Goal: Find specific page/section: Find specific page/section

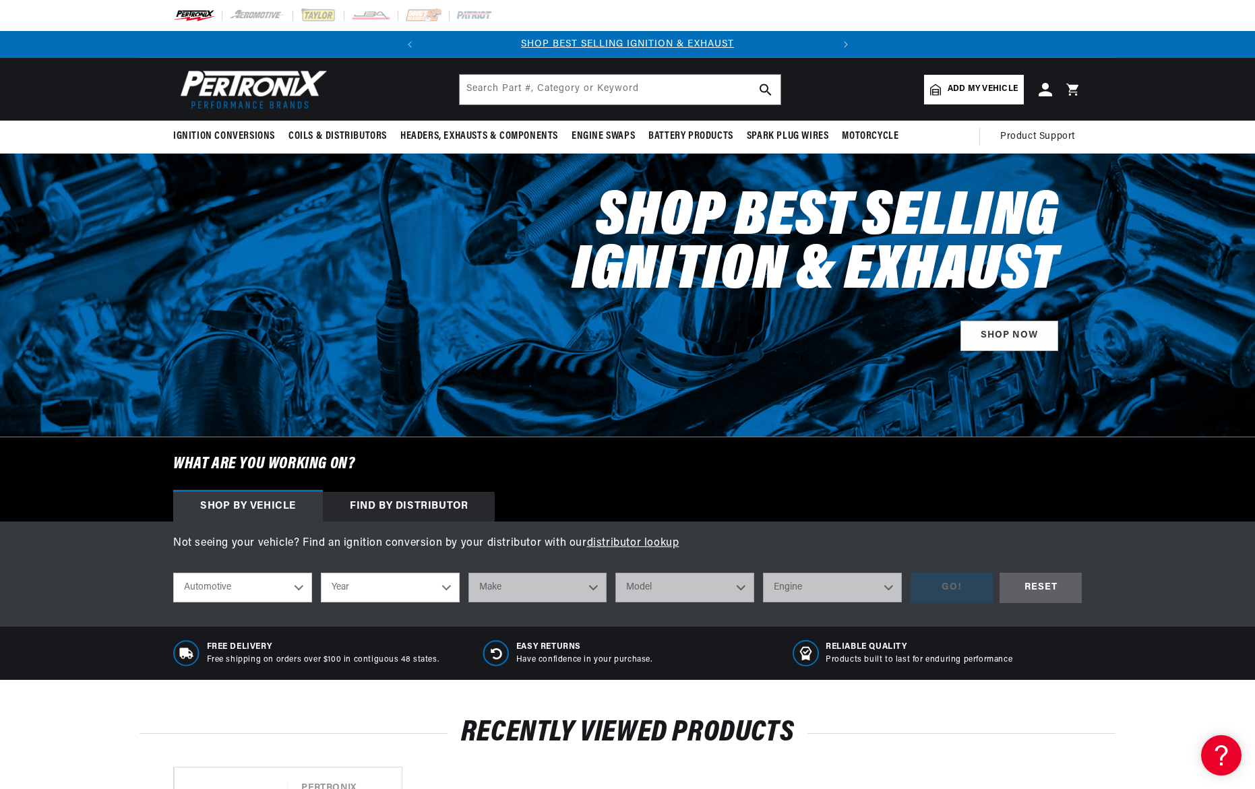
scroll to position [0, 227]
click at [533, 94] on input "text" at bounding box center [620, 90] width 321 height 30
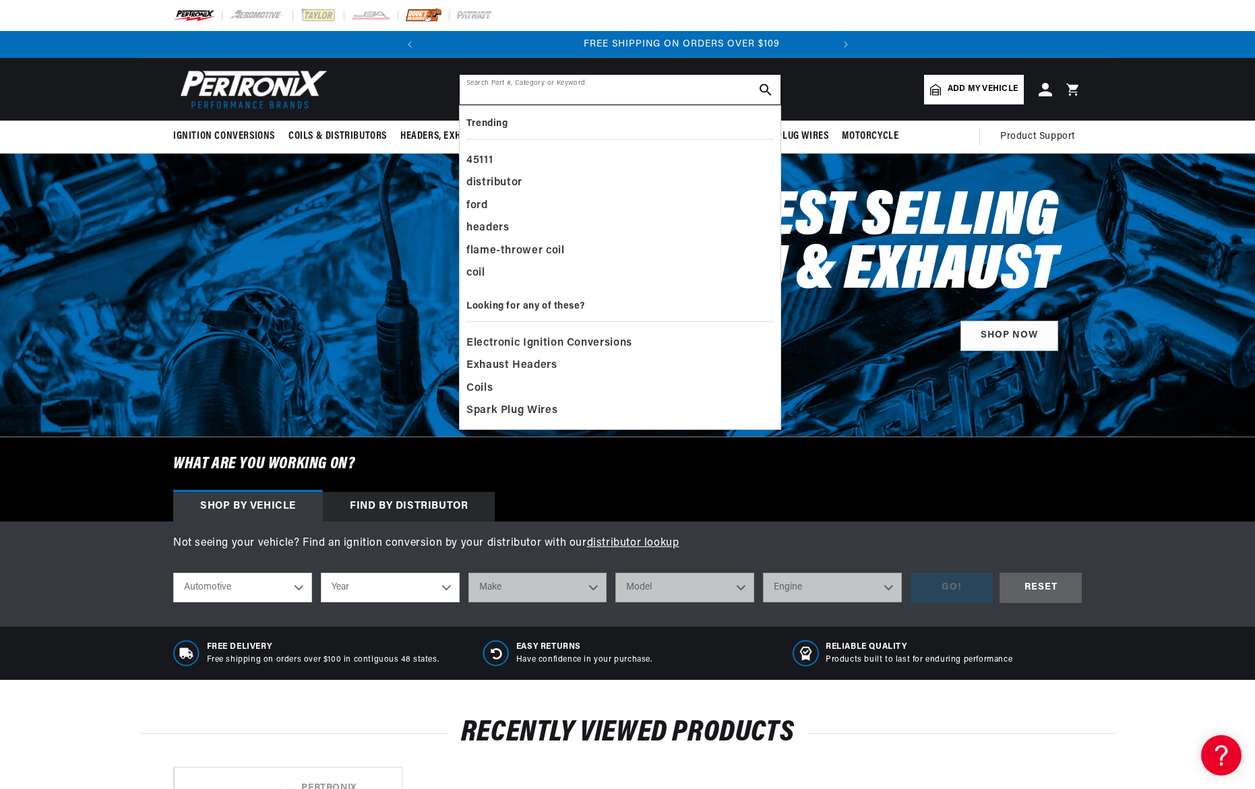
scroll to position [0, 409]
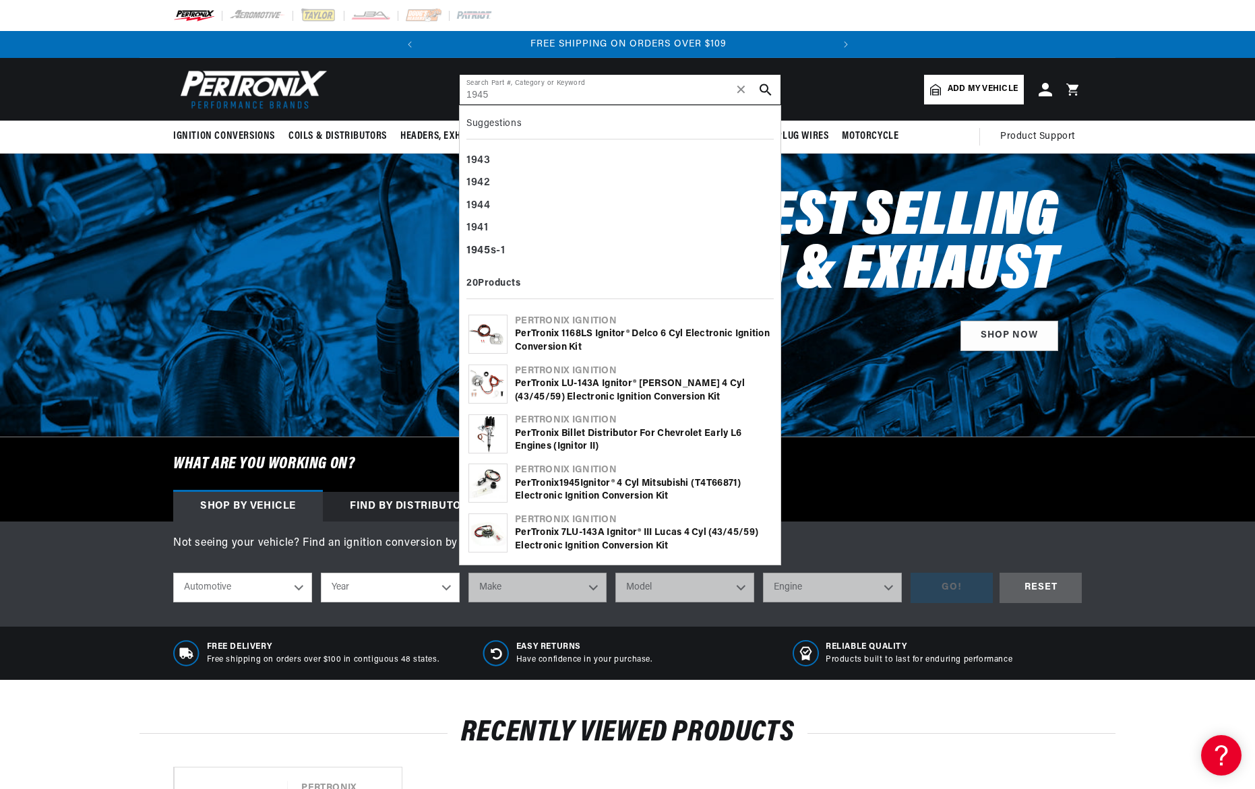
type input "1945"
click at [766, 88] on icon "search button" at bounding box center [766, 90] width 12 height 12
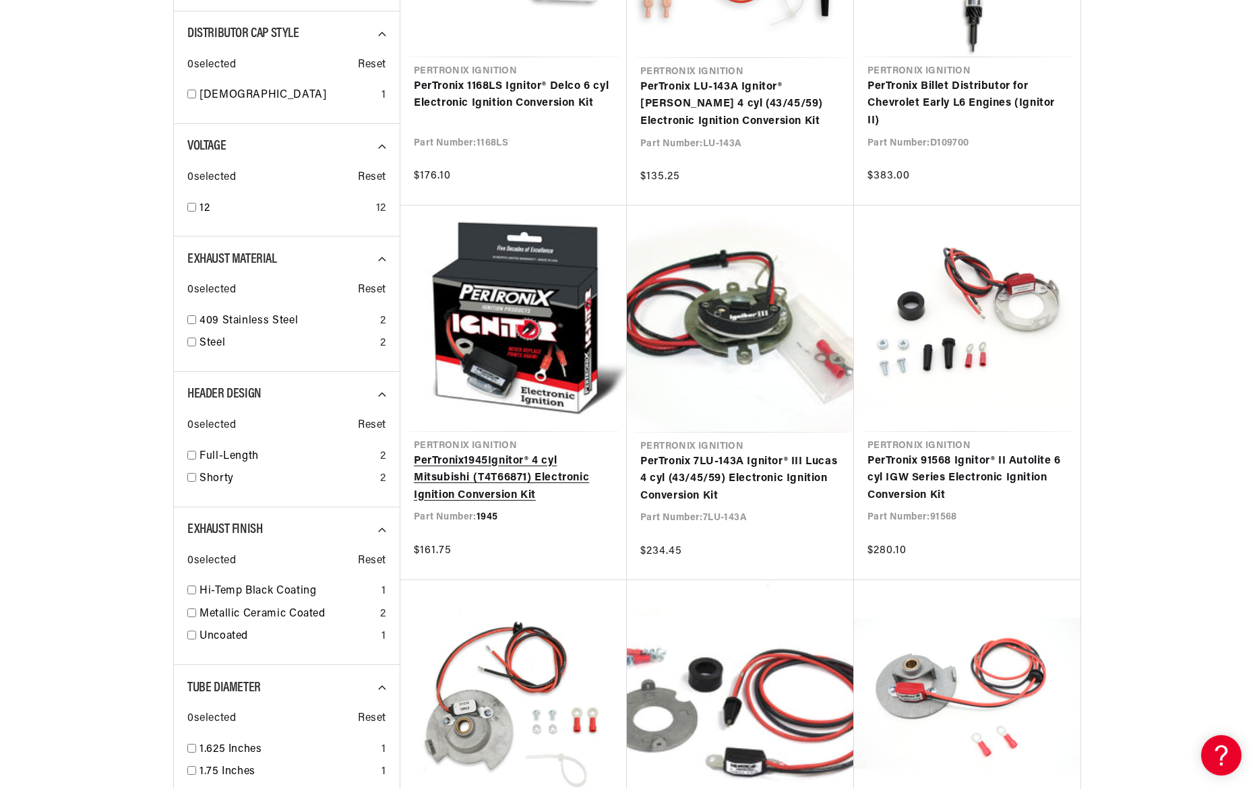
click at [543, 479] on link "PerTronix 1945 Ignitor® 4 cyl Mitsubishi (T4T66871) Electronic Ignition Convers…" at bounding box center [514, 479] width 200 height 52
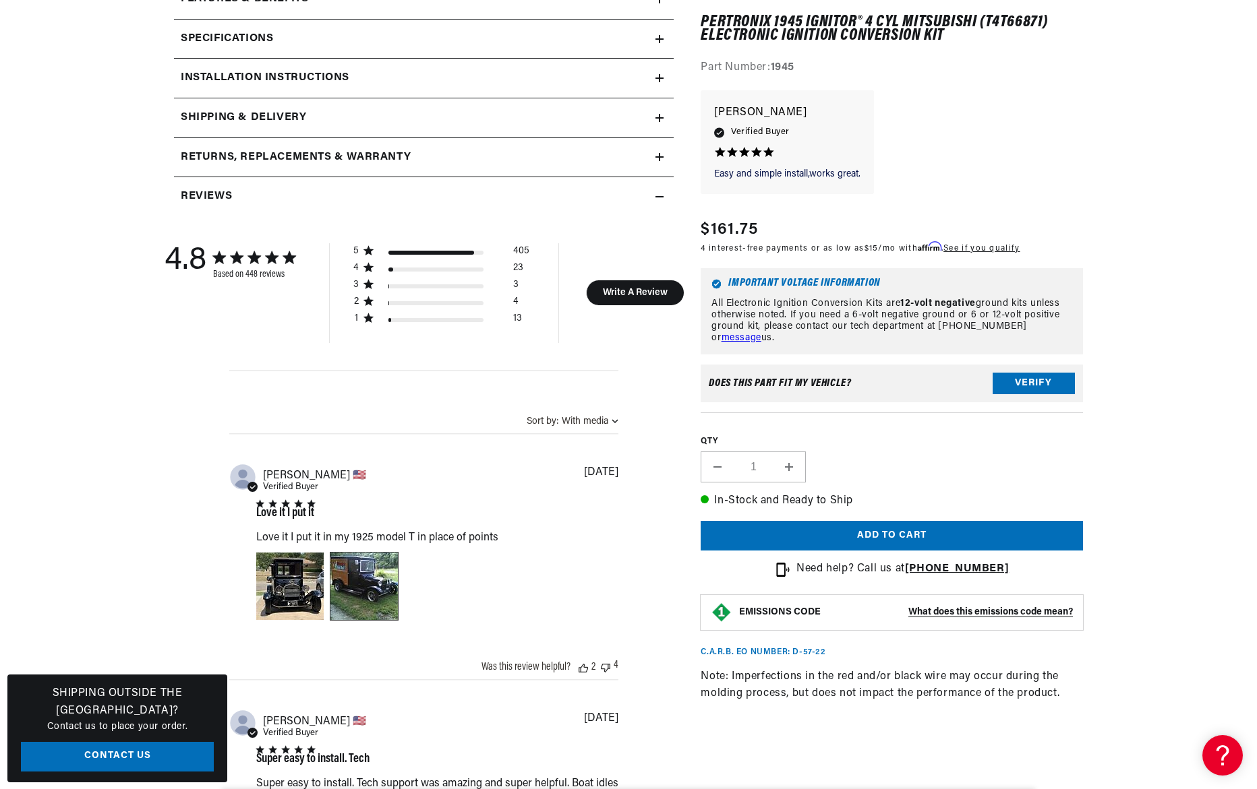
scroll to position [970, 0]
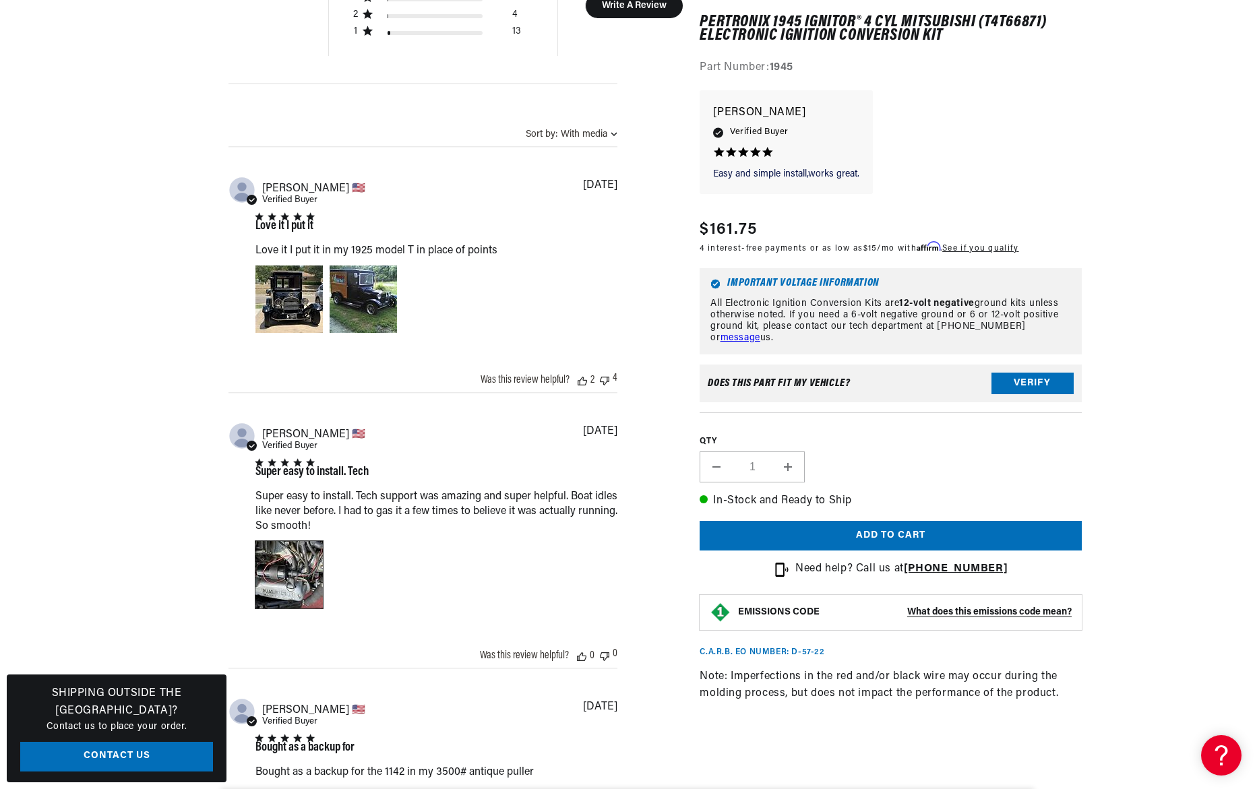
click at [310, 608] on div "Image of Review by Joseph C. on October 12, 23 number 1" at bounding box center [288, 574] width 67 height 67
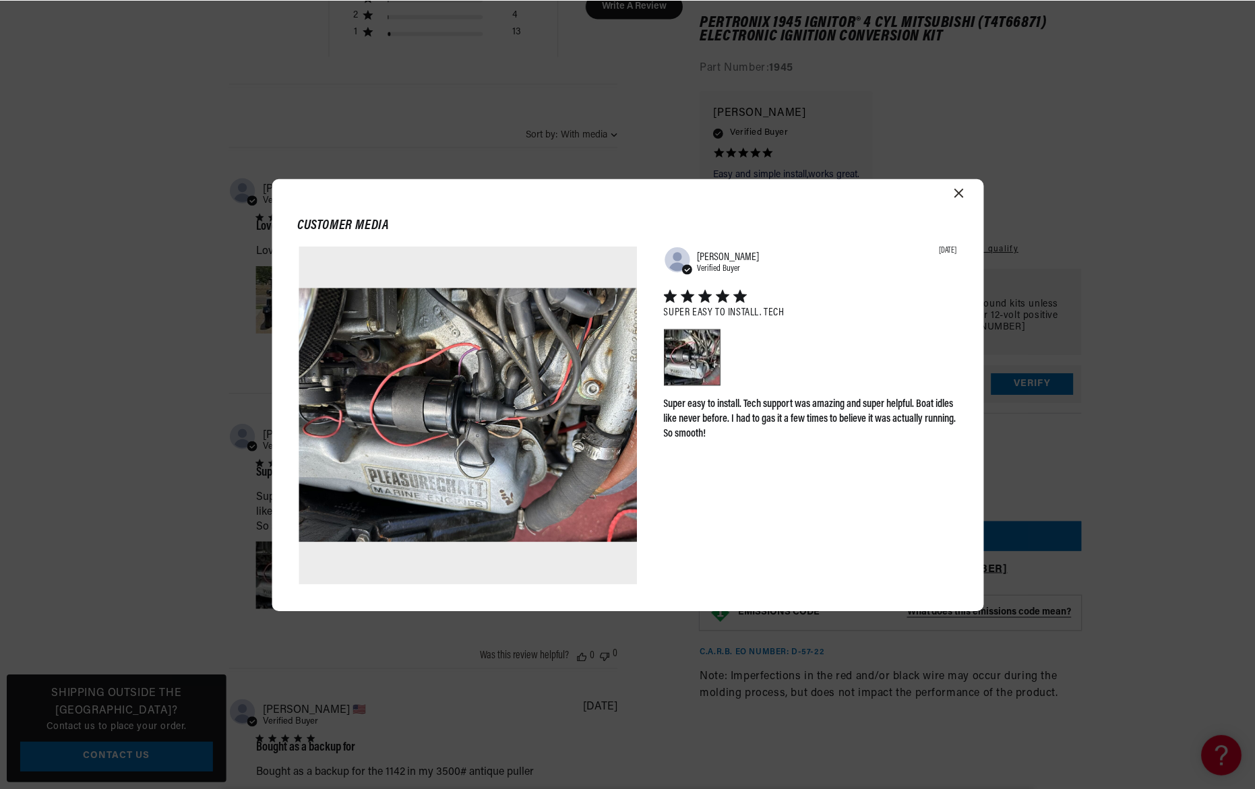
scroll to position [0, 409]
click at [961, 192] on icon "Close modal" at bounding box center [959, 192] width 9 height 9
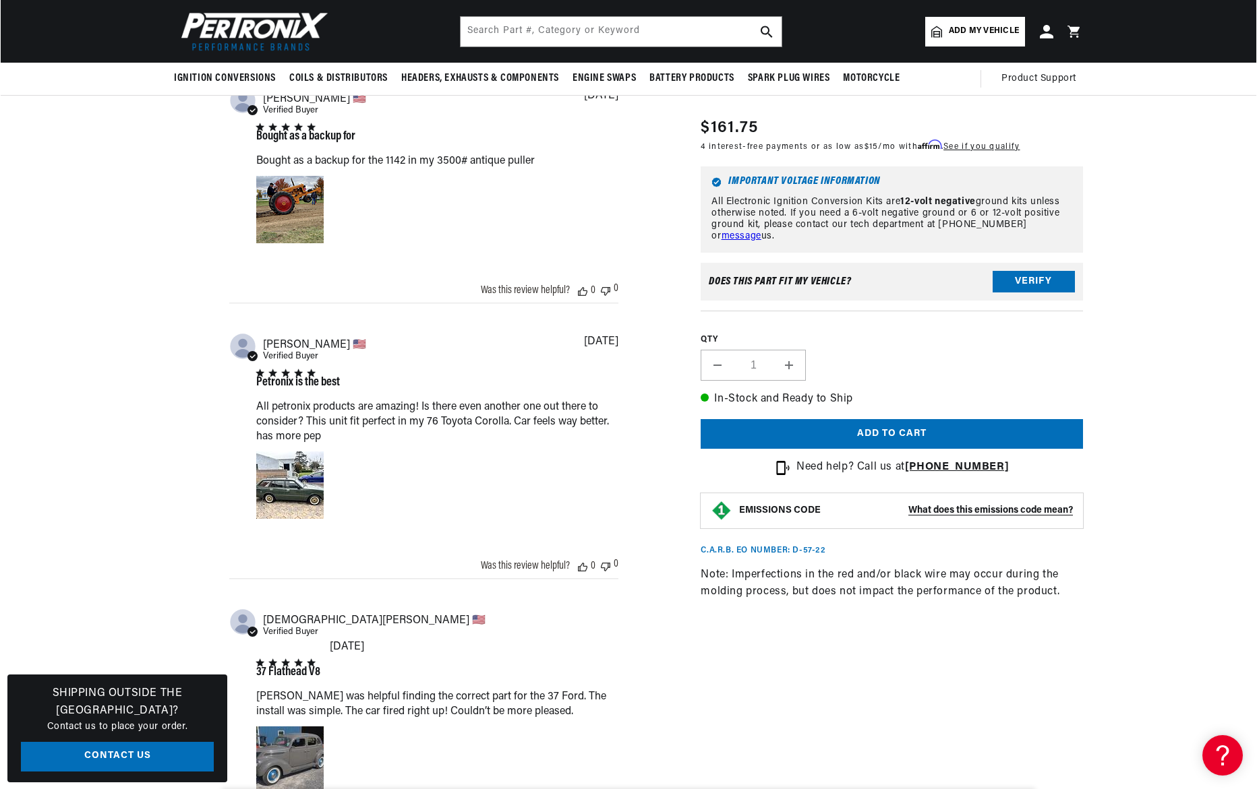
scroll to position [1580, 0]
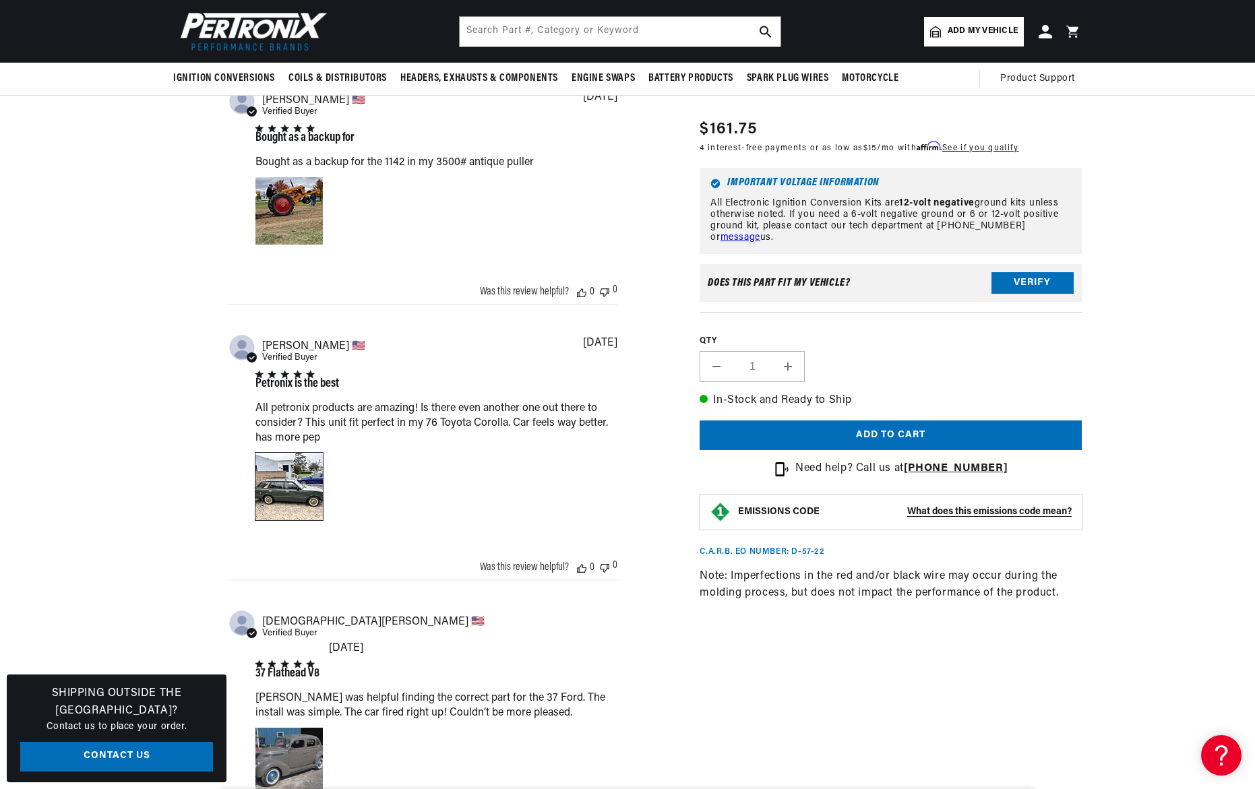
click at [307, 520] on div "Image of Review by Avo B. on June 06, 23 number 1" at bounding box center [288, 486] width 67 height 67
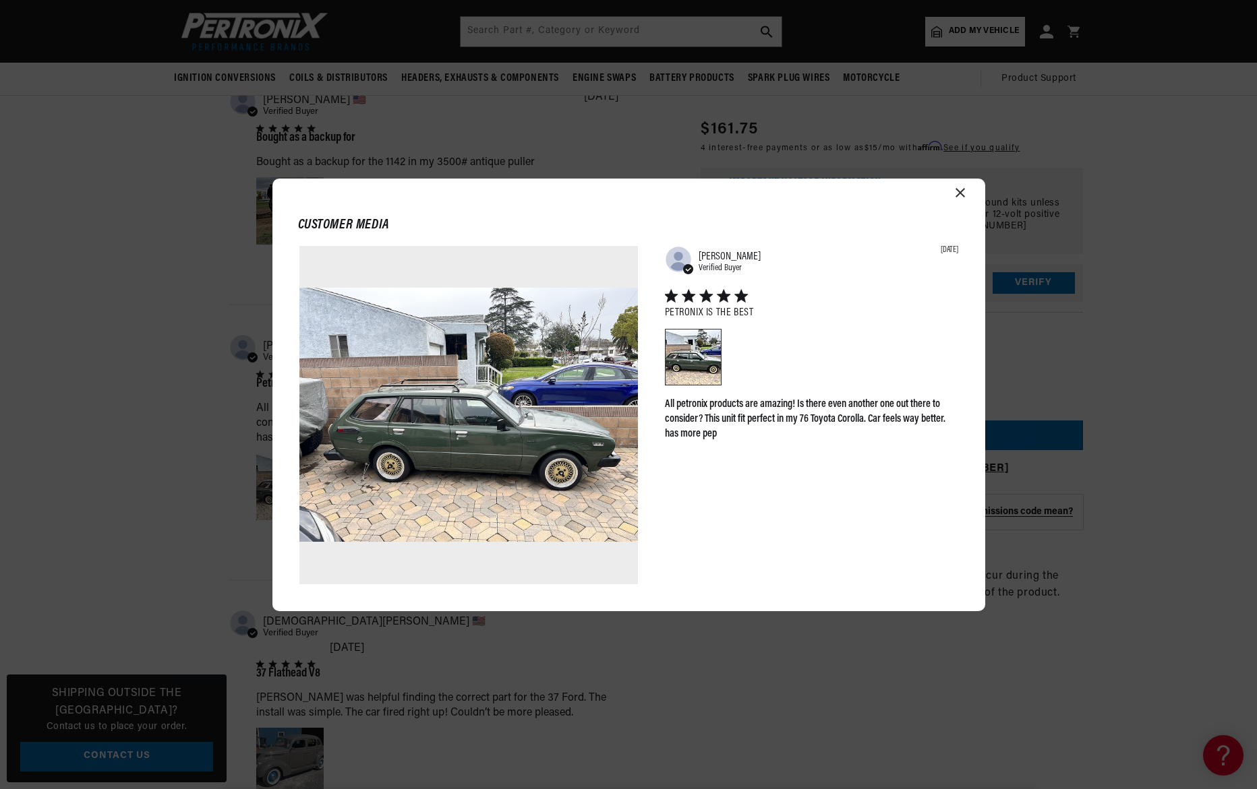
click at [963, 191] on icon "Close modal" at bounding box center [959, 192] width 9 height 9
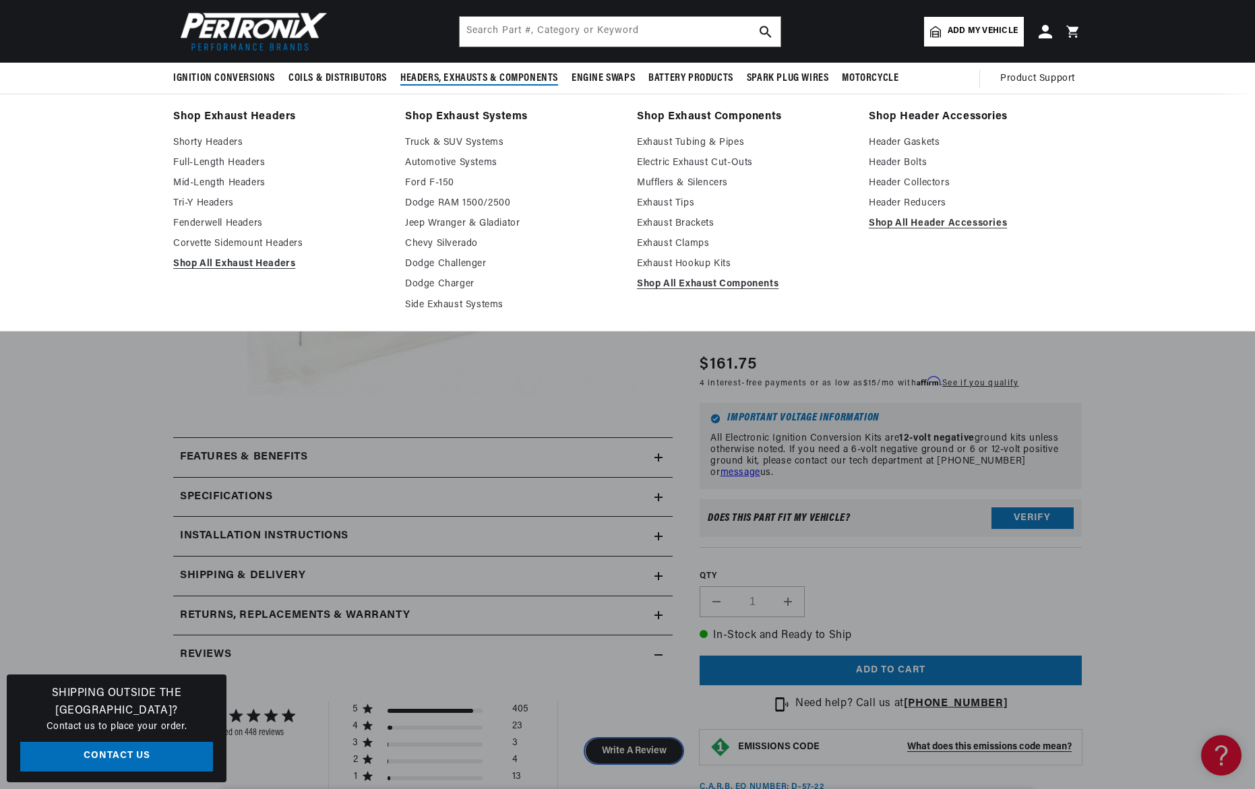
scroll to position [0, 409]
click at [457, 242] on link "Chevy Silverado" at bounding box center [511, 244] width 213 height 16
